Goal: Task Accomplishment & Management: Manage account settings

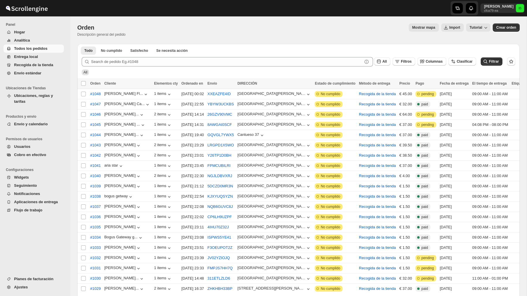
click at [501, 13] on div "Isabel Blanco cfca79-ea IB" at bounding box center [503, 8] width 47 height 16
click at [501, 8] on p "Isabel Blanco" at bounding box center [499, 6] width 30 height 5
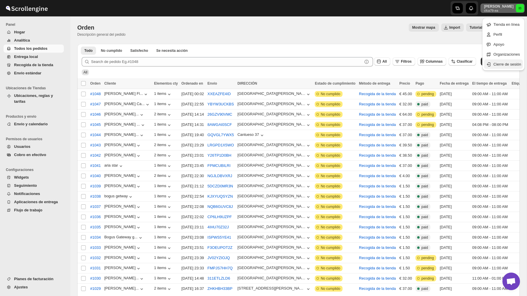
click at [498, 64] on span "Cierre de sesión" at bounding box center [507, 64] width 28 height 4
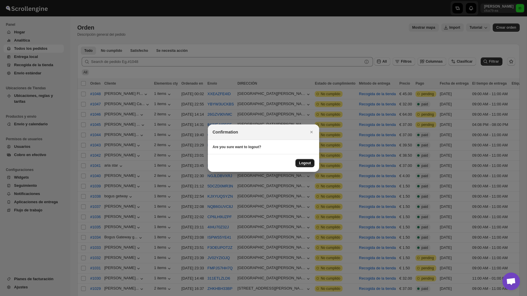
click at [300, 165] on button "Logout" at bounding box center [304, 163] width 19 height 8
